Goal: Transaction & Acquisition: Purchase product/service

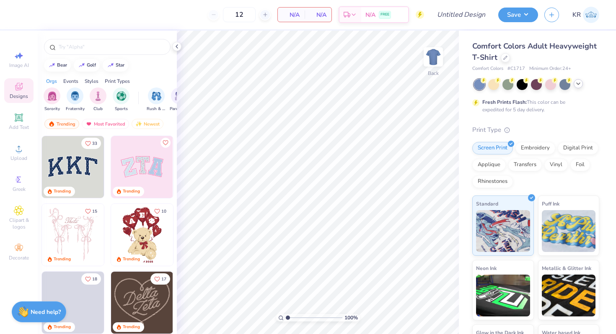
click at [579, 83] on polyline at bounding box center [578, 84] width 3 height 2
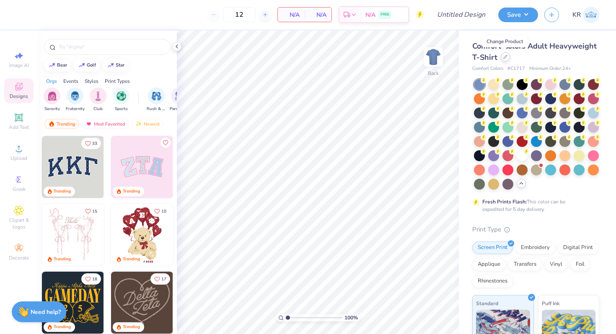
click at [505, 58] on icon at bounding box center [505, 57] width 4 height 4
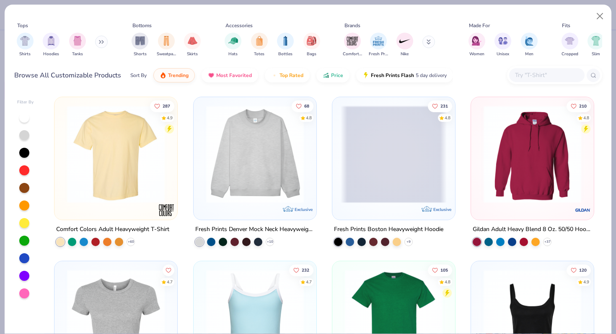
click at [571, 164] on img at bounding box center [532, 155] width 106 height 98
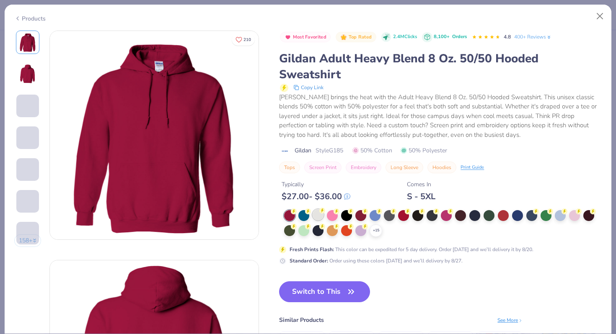
click at [321, 215] on div at bounding box center [318, 215] width 11 height 11
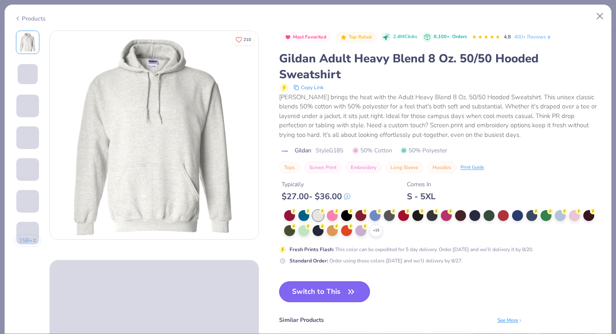
click at [320, 290] on button "Switch to This" at bounding box center [324, 292] width 91 height 21
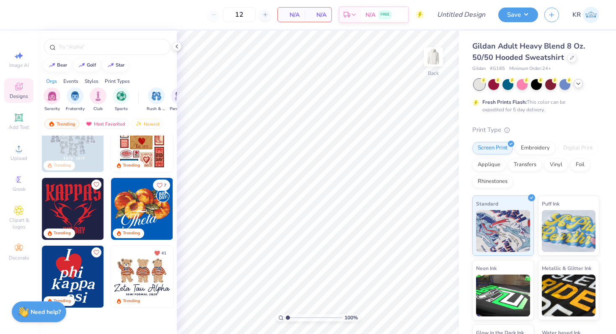
scroll to position [99, 0]
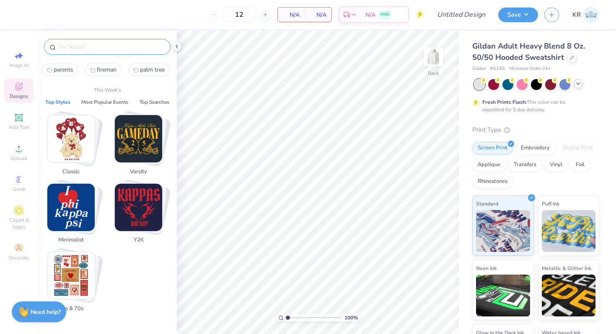
click at [95, 50] on input "text" at bounding box center [111, 47] width 107 height 8
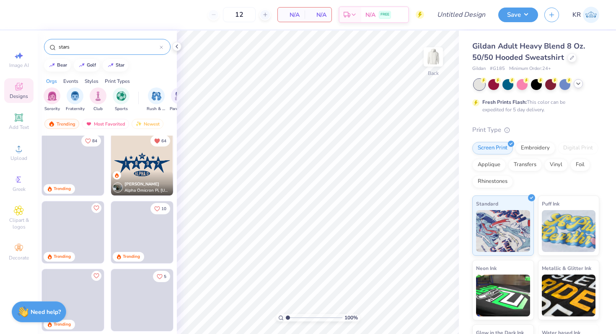
scroll to position [0, 0]
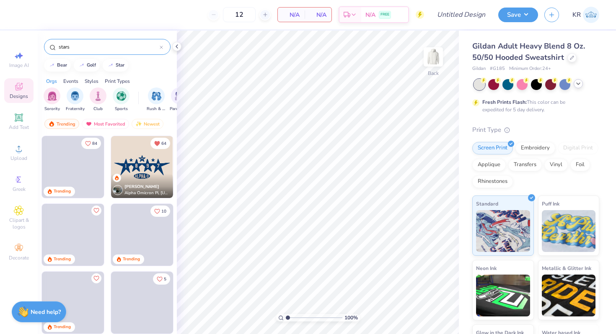
type input "stars"
click at [139, 179] on div "Sophia Donovan Alpha Omicron Pi, Texas A&M University" at bounding box center [142, 186] width 62 height 24
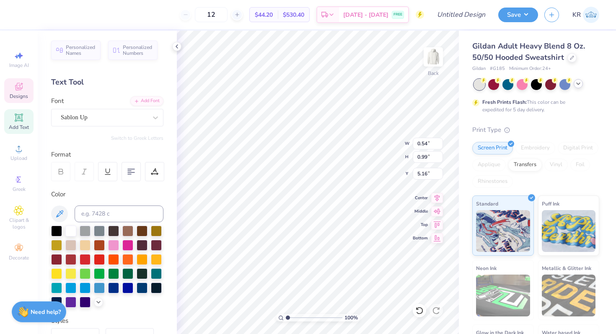
type textarea "8"
type textarea "FUSION"
type input "6.26"
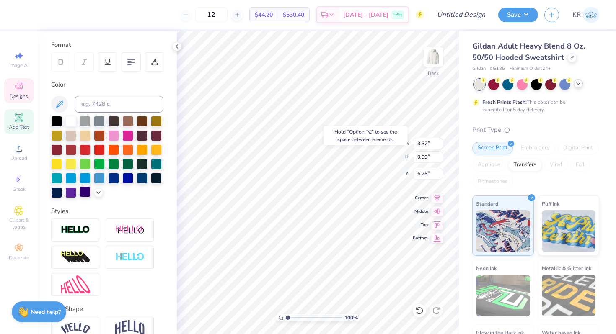
scroll to position [153, 0]
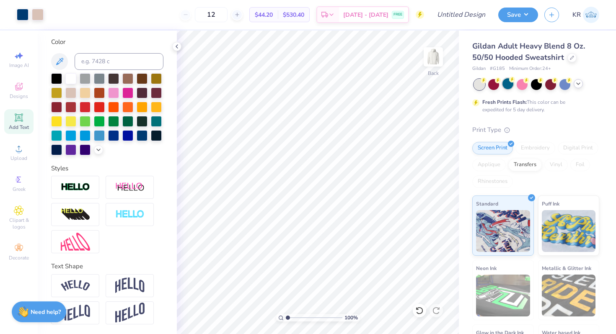
click at [510, 84] on div at bounding box center [507, 83] width 11 height 11
click at [524, 84] on div at bounding box center [522, 83] width 11 height 11
click at [537, 85] on div at bounding box center [536, 83] width 11 height 11
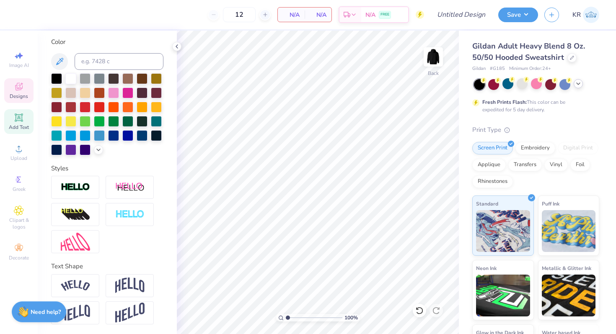
click at [15, 92] on div "Designs" at bounding box center [18, 90] width 29 height 25
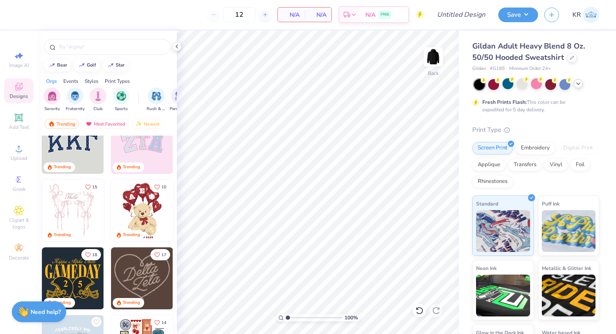
scroll to position [0, 0]
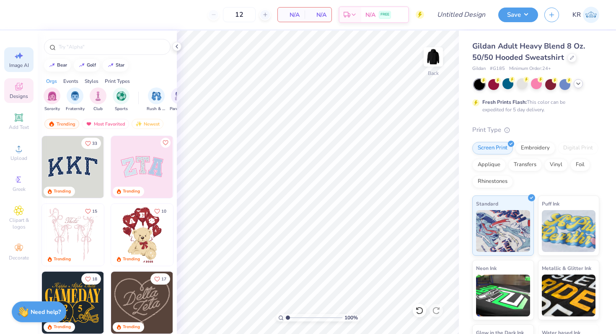
click at [20, 62] on span "Image AI" at bounding box center [19, 65] width 20 height 7
select select "4"
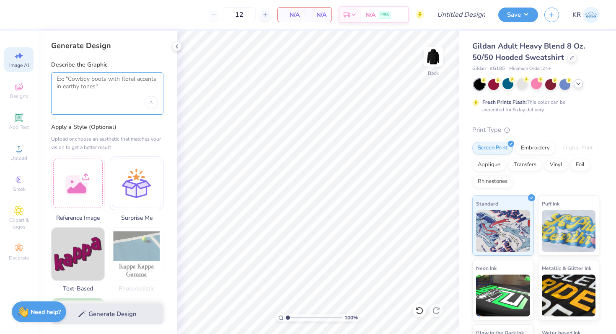
click at [109, 83] on textarea at bounding box center [107, 85] width 101 height 21
click at [88, 98] on div at bounding box center [107, 93] width 112 height 42
click at [106, 96] on textarea at bounding box center [107, 85] width 101 height 21
click at [25, 98] on span "Designs" at bounding box center [19, 96] width 18 height 7
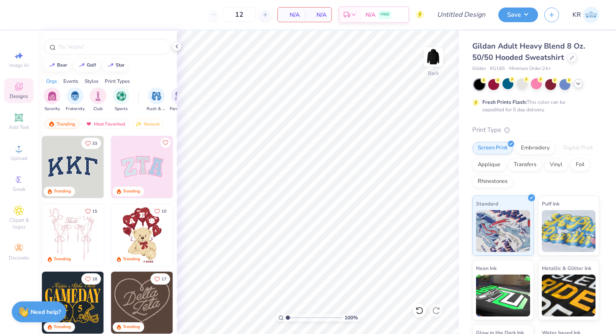
click at [83, 177] on img at bounding box center [73, 167] width 62 height 62
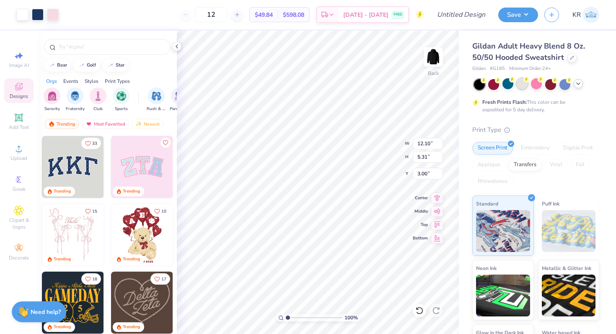
click at [520, 88] on div at bounding box center [522, 83] width 11 height 11
type input "11.89"
type input "5.07"
type input "3.00"
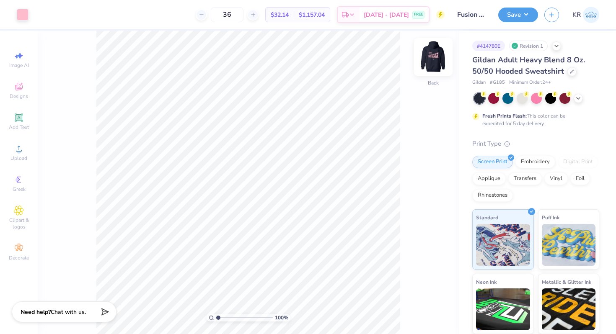
click at [431, 73] on div "Back" at bounding box center [433, 62] width 19 height 30
click at [431, 65] on img at bounding box center [433, 57] width 17 height 17
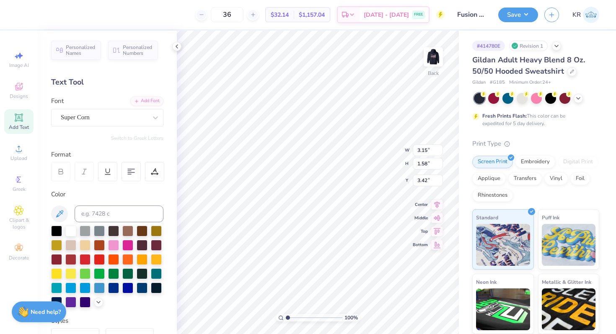
type input "3.39"
type textarea "Fusion"
click at [80, 119] on div "Super Corn" at bounding box center [104, 117] width 88 height 13
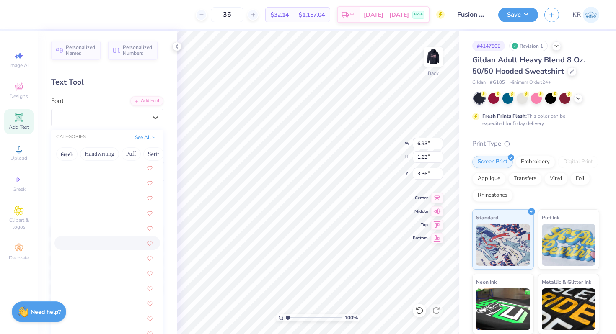
scroll to position [2412, 0]
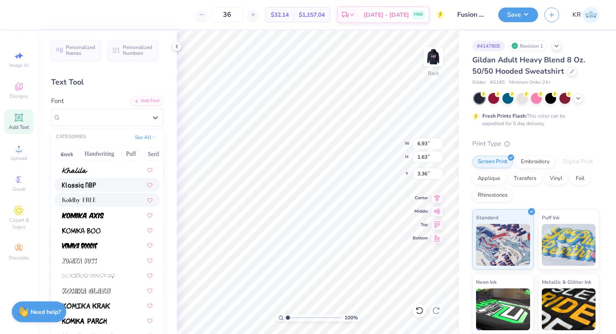
click at [91, 191] on div at bounding box center [107, 185] width 106 height 14
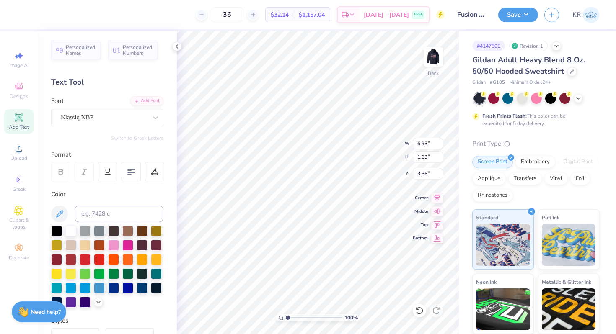
type input "7.98"
type input "2.15"
type input "3.10"
